Goal: Task Accomplishment & Management: Manage account settings

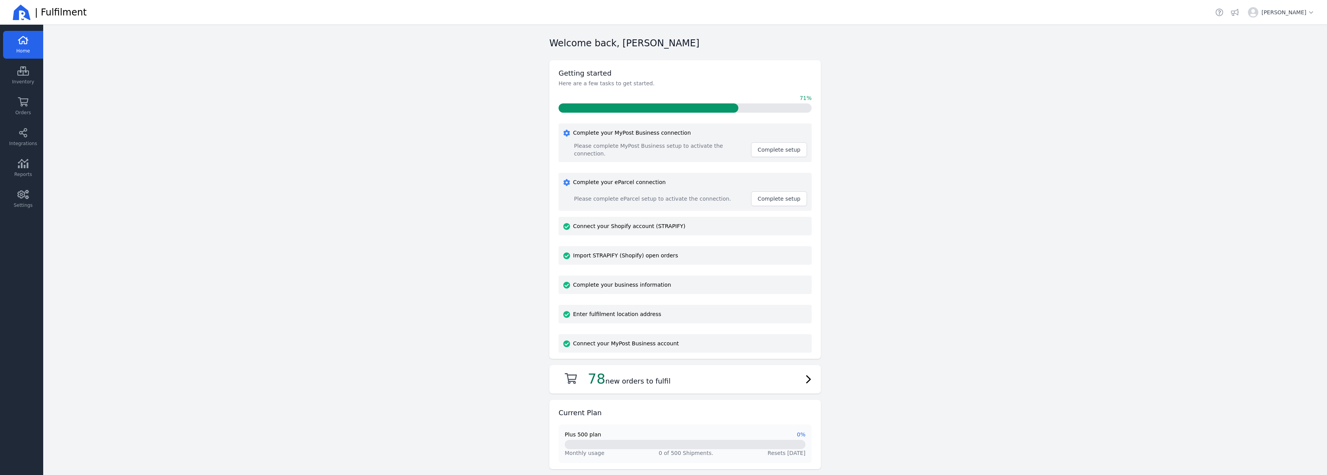
click at [1068, 178] on main "Welcome back, [PERSON_NAME] Getting started Here are a few tasks to get started…" at bounding box center [685, 250] width 1284 height 450
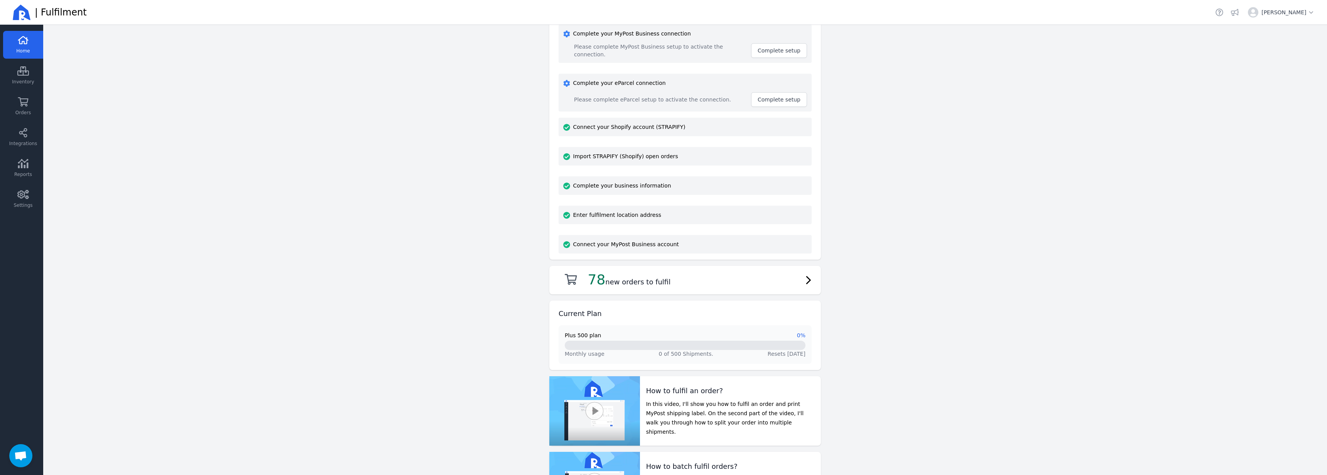
scroll to position [200, 0]
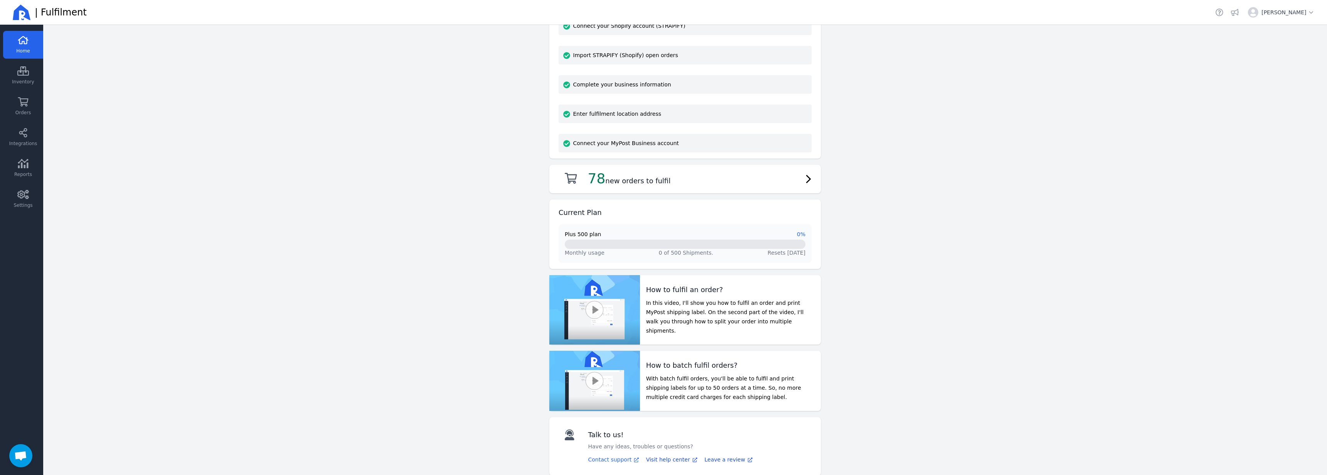
click at [633, 457] on icon at bounding box center [636, 459] width 7 height 5
drag, startPoint x: 954, startPoint y: 286, endPoint x: 903, endPoint y: 322, distance: 62.6
click at [955, 285] on main "Welcome back, [PERSON_NAME] Getting started Here are a few tasks to get started…" at bounding box center [685, 250] width 1284 height 450
click at [26, 199] on link "Settings" at bounding box center [23, 199] width 40 height 28
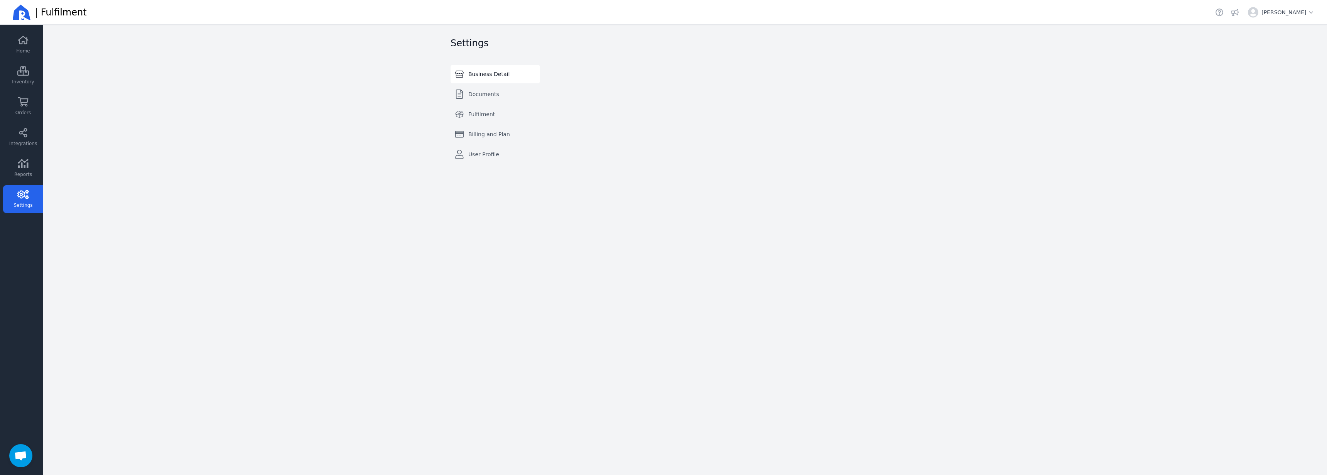
select select "AU"
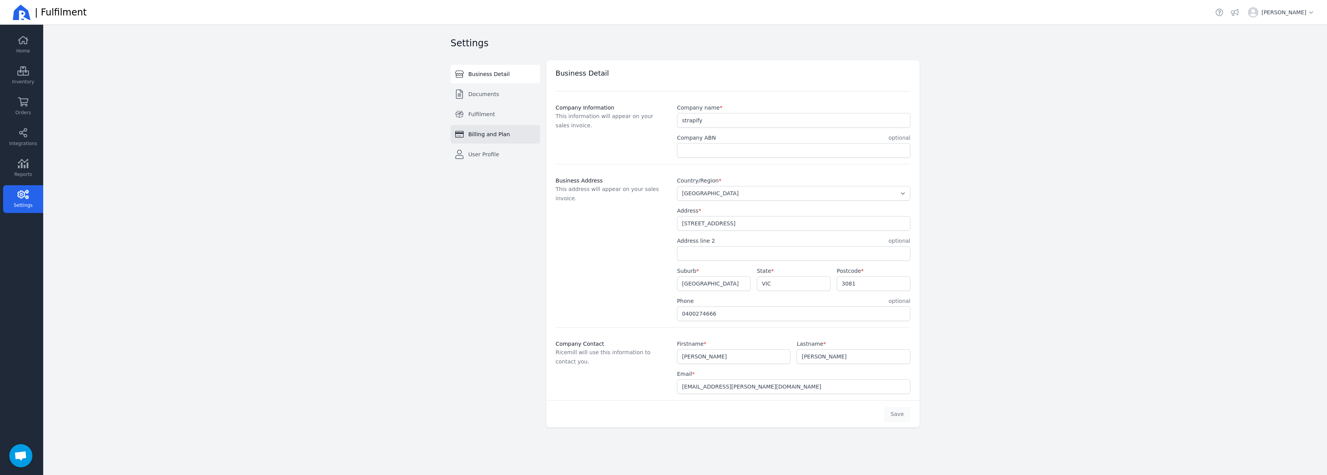
click at [484, 135] on span "Billing and Plan" at bounding box center [489, 134] width 42 height 8
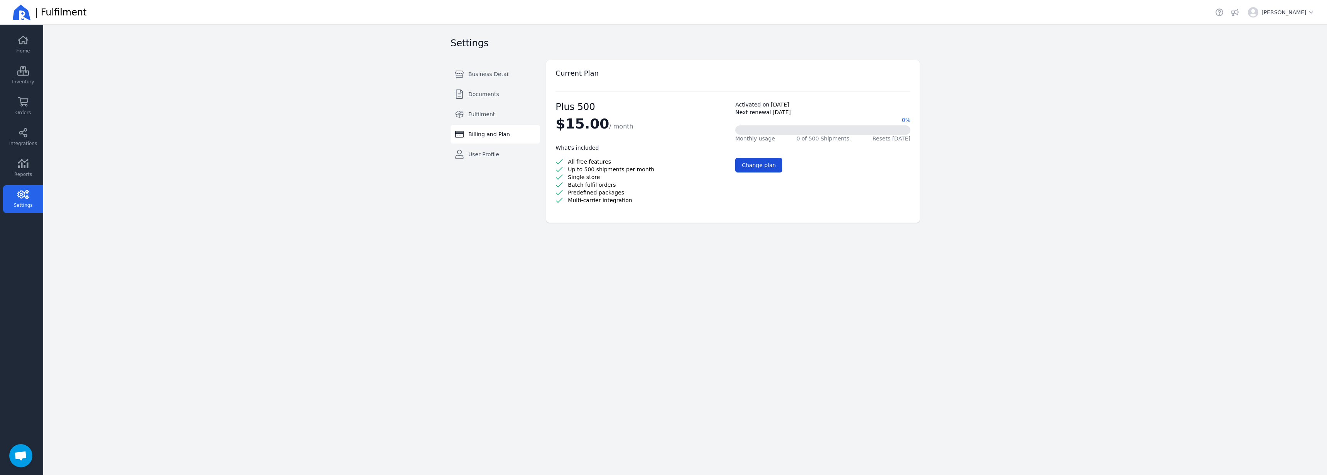
click at [761, 162] on span "Change plan" at bounding box center [759, 165] width 34 height 6
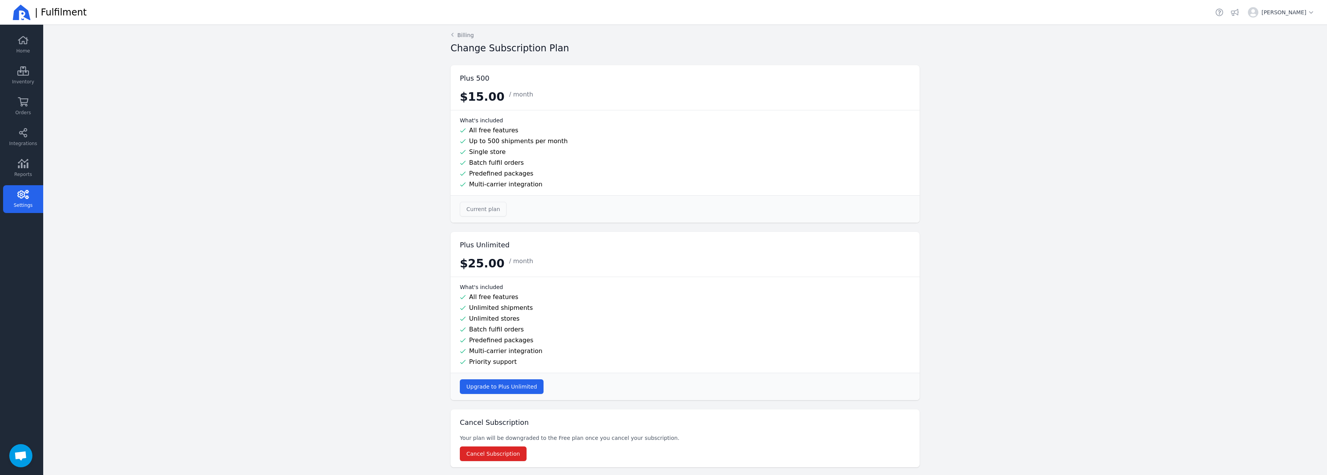
scroll to position [4, 0]
click at [507, 452] on span "Cancel Subscription" at bounding box center [493, 452] width 54 height 6
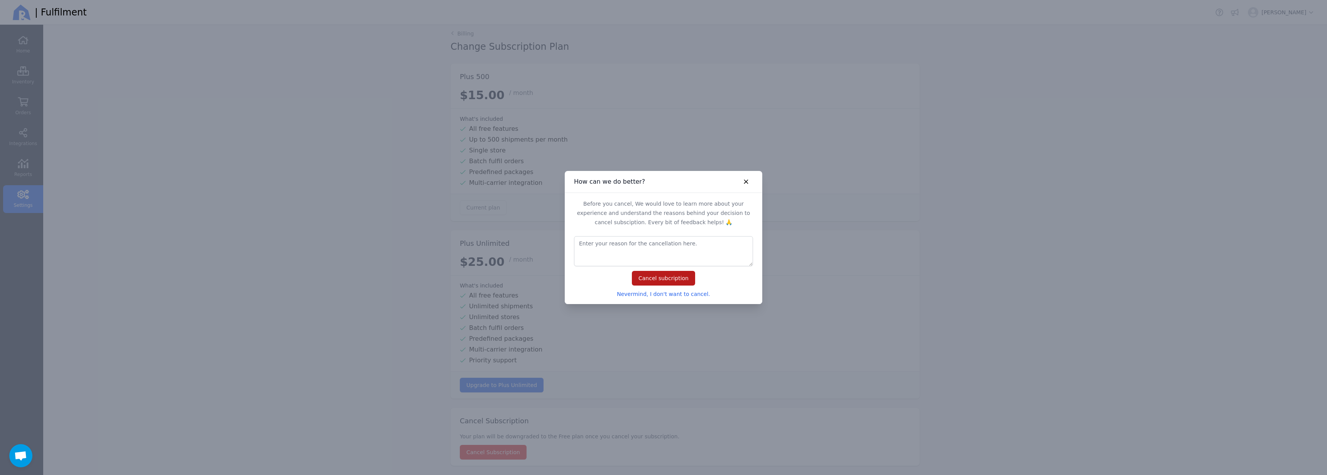
click at [667, 278] on span "Cancel subcription" at bounding box center [663, 278] width 50 height 6
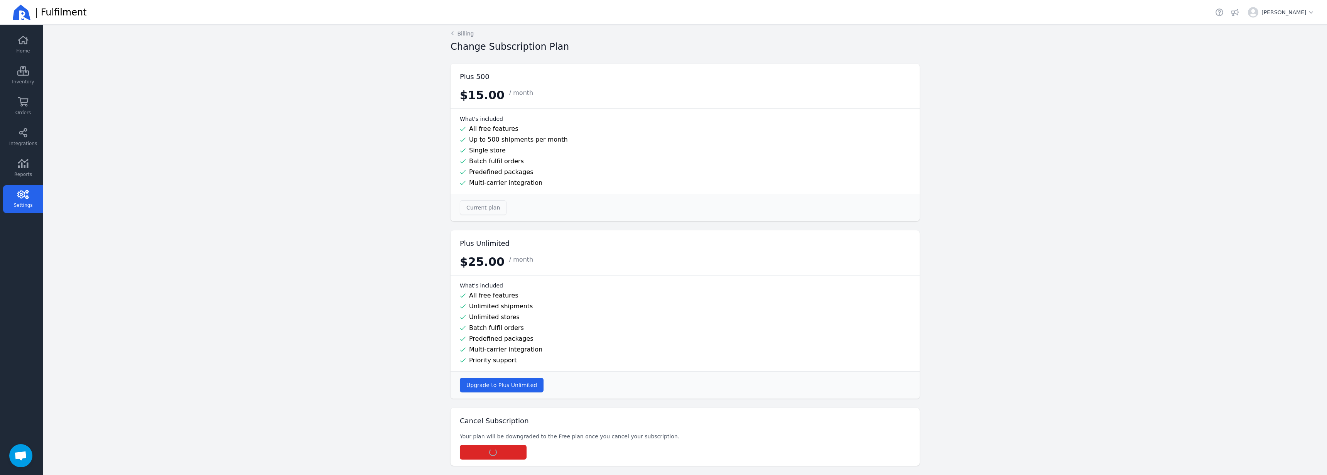
scroll to position [0, 0]
